Goal: Information Seeking & Learning: Check status

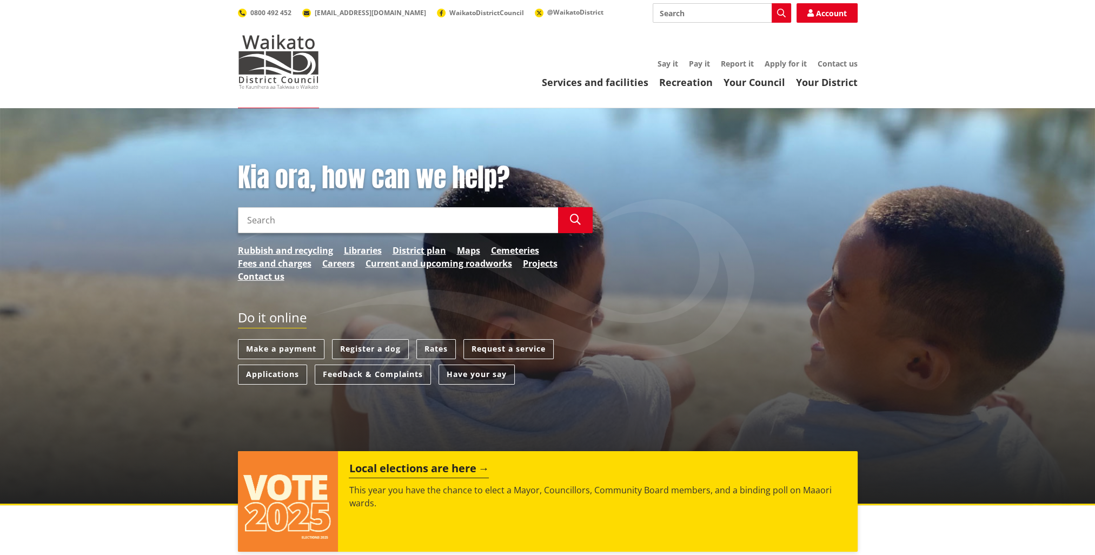
click at [270, 222] on input "Search" at bounding box center [398, 220] width 320 height 26
type input "consent tracker"
click at [572, 218] on icon "button" at bounding box center [575, 219] width 11 height 11
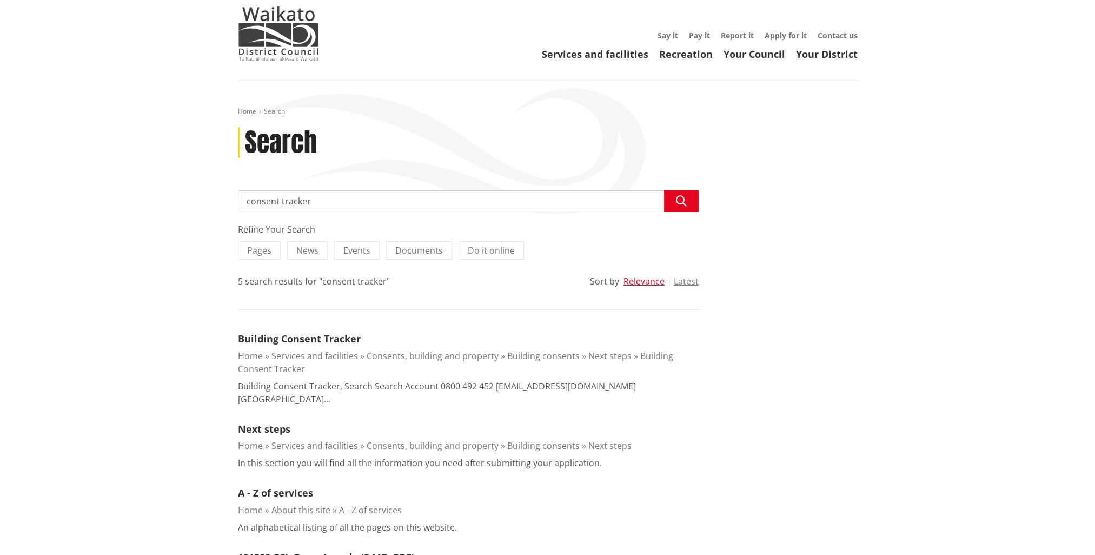
scroll to position [54, 0]
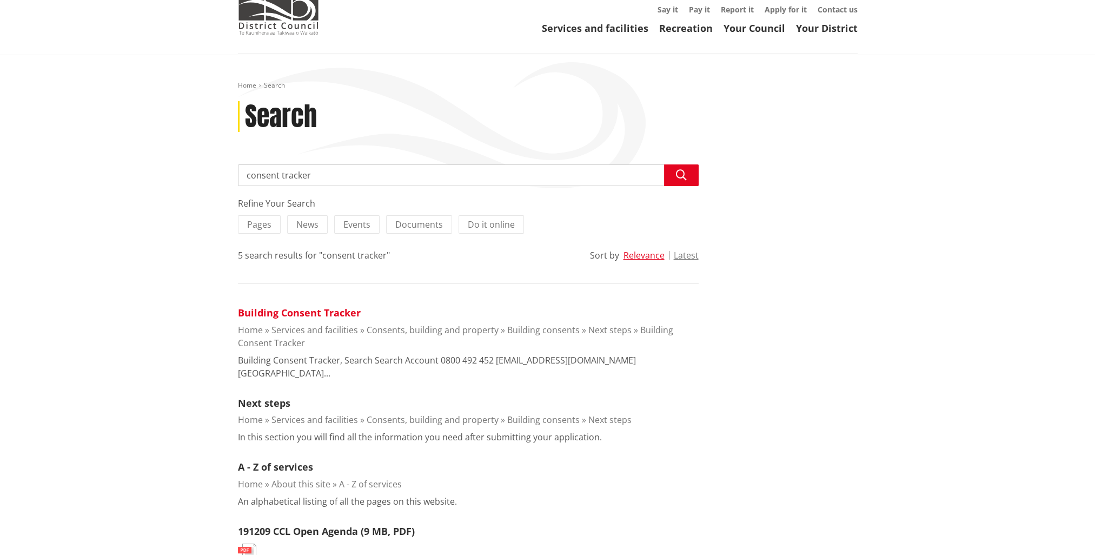
click at [322, 311] on link "Building Consent Tracker" at bounding box center [299, 312] width 123 height 13
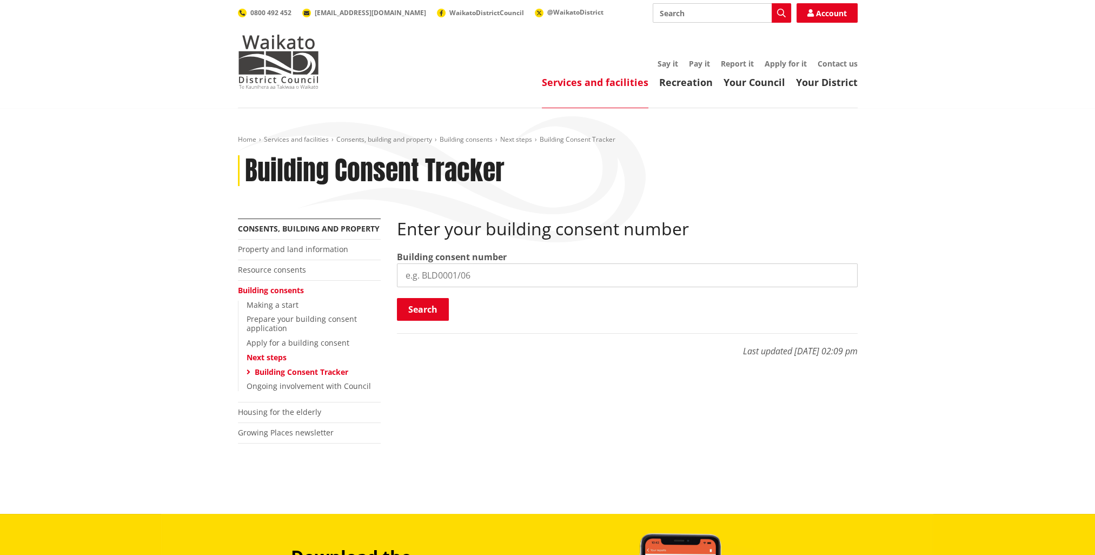
click at [447, 276] on input "search" at bounding box center [627, 275] width 461 height 24
type input "BLD0144/26"
click at [433, 313] on button "Search" at bounding box center [423, 309] width 52 height 23
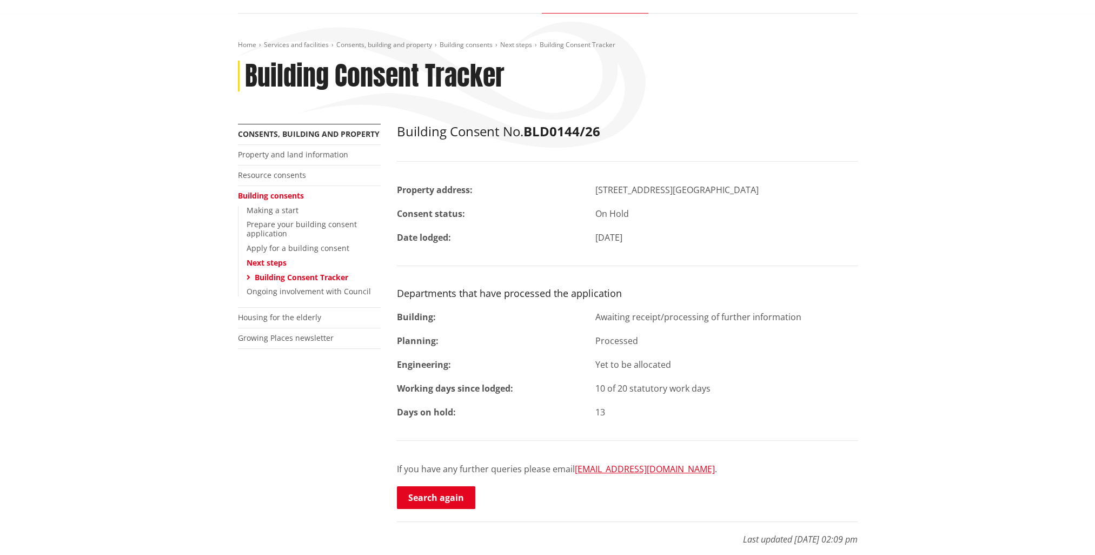
scroll to position [108, 0]
